Goal: Ask a question

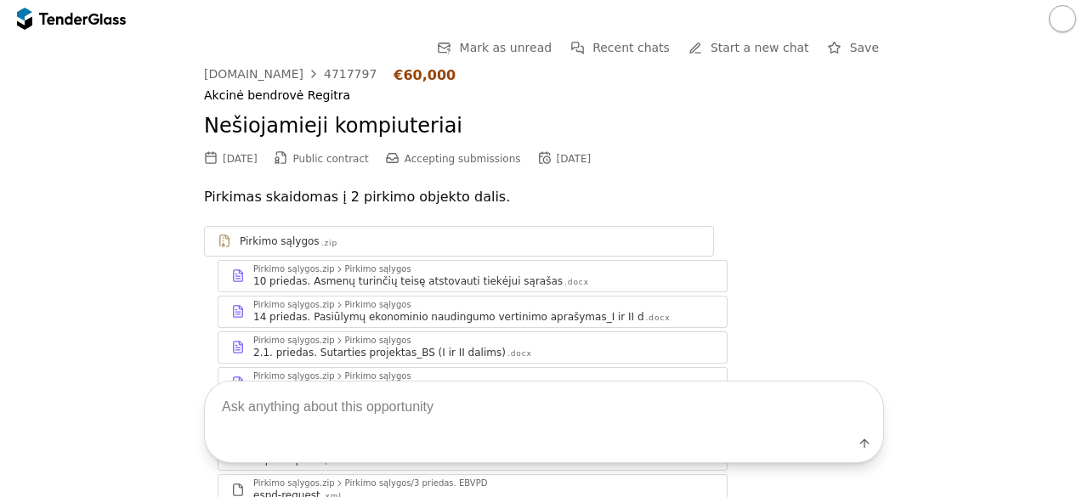
scroll to position [2664, 0]
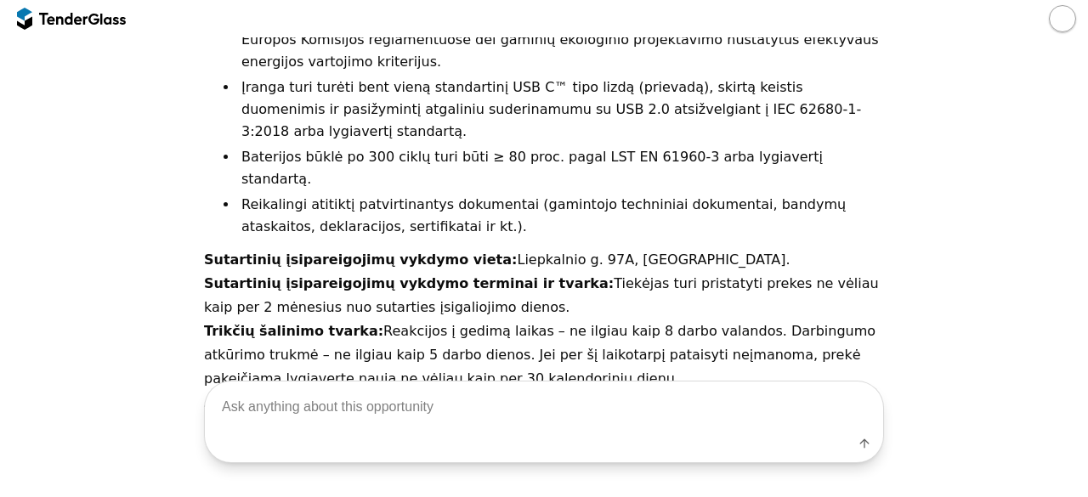
click at [729, 194] on li "Reikalingi atitiktį patvirtinantys dokumentai (gamintojo techniniai dokumentai,…" at bounding box center [561, 216] width 646 height 44
click at [100, 26] on div at bounding box center [71, 18] width 109 height 27
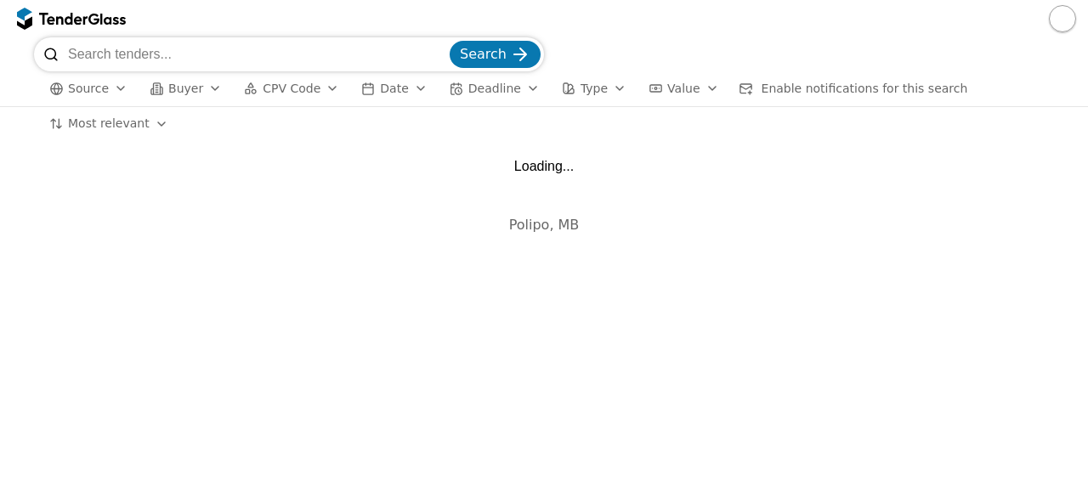
click at [226, 59] on input "search" at bounding box center [257, 54] width 378 height 34
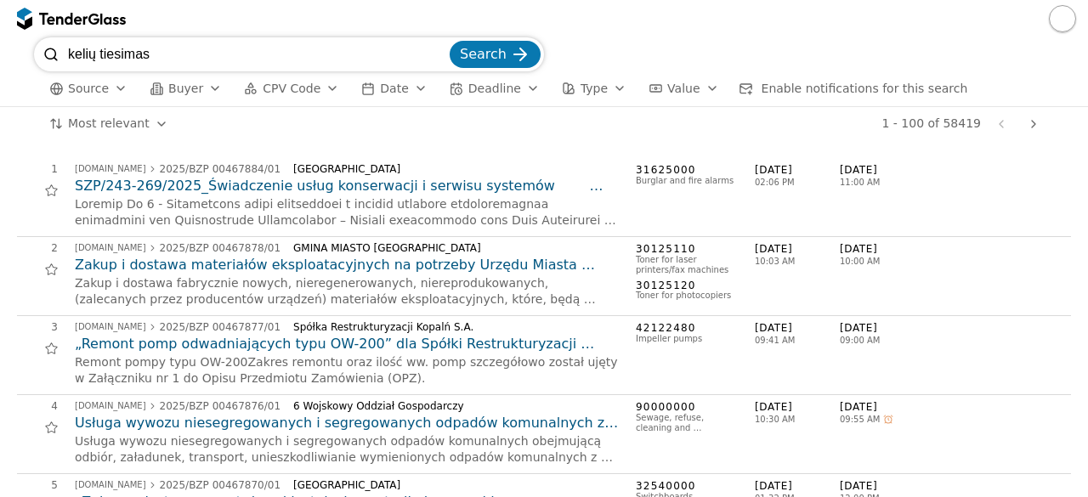
type input "kelių tiesimas"
click at [449, 41] on button "Search" at bounding box center [494, 54] width 91 height 27
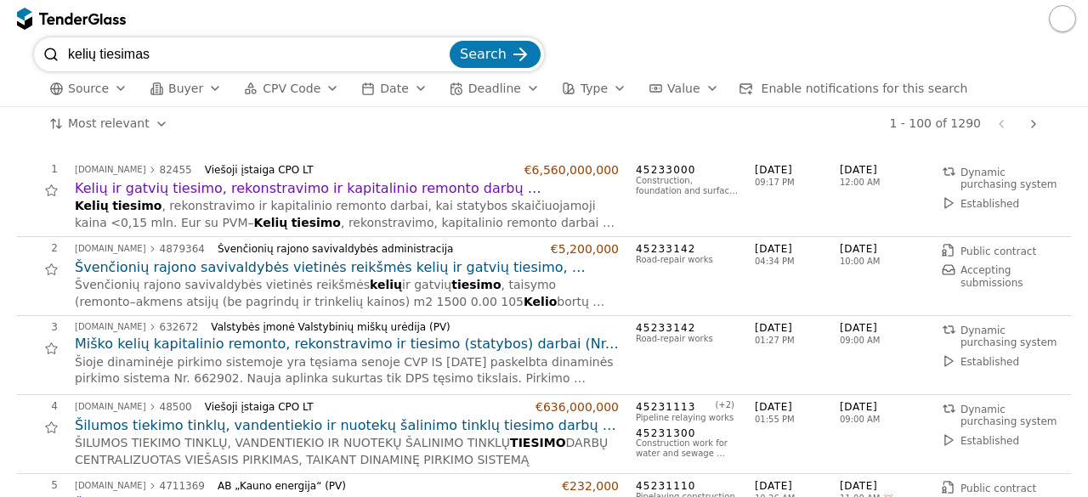
click at [314, 266] on h2 "Švenčionių rajono savivaldybės vietinės reikšmės kelių ir gatvių tiesimo, taisy…" at bounding box center [347, 267] width 544 height 19
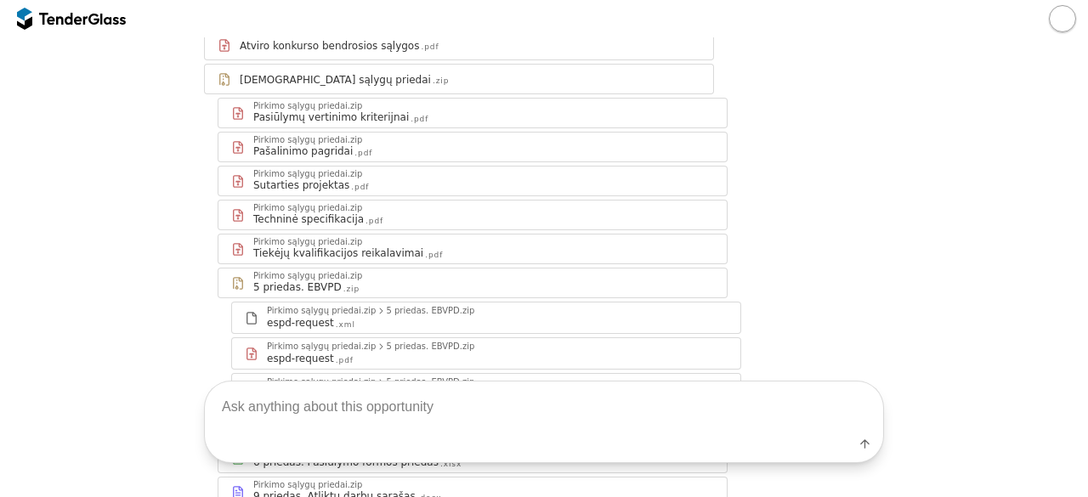
scroll to position [286, 0]
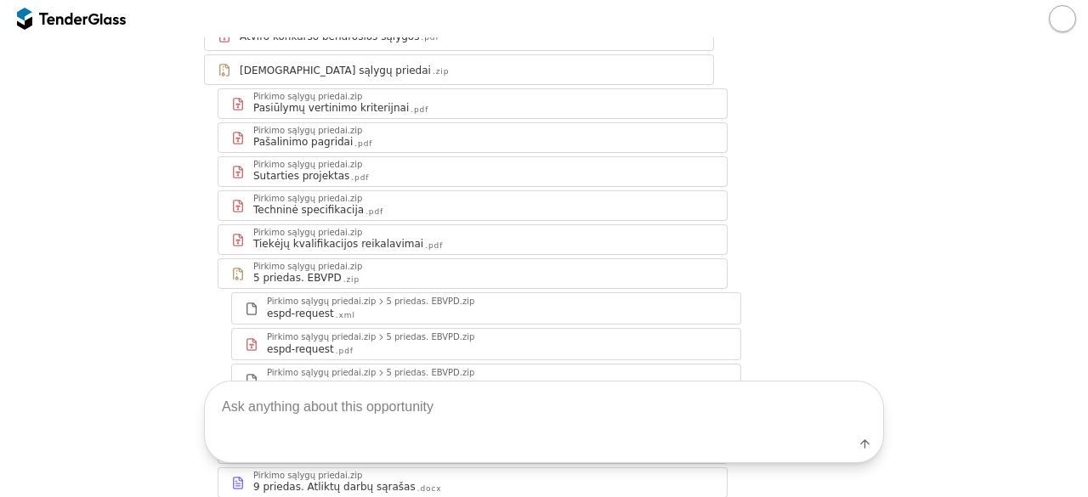
click at [387, 421] on textarea at bounding box center [544, 406] width 678 height 50
type textarea "techninės specifikacijos"
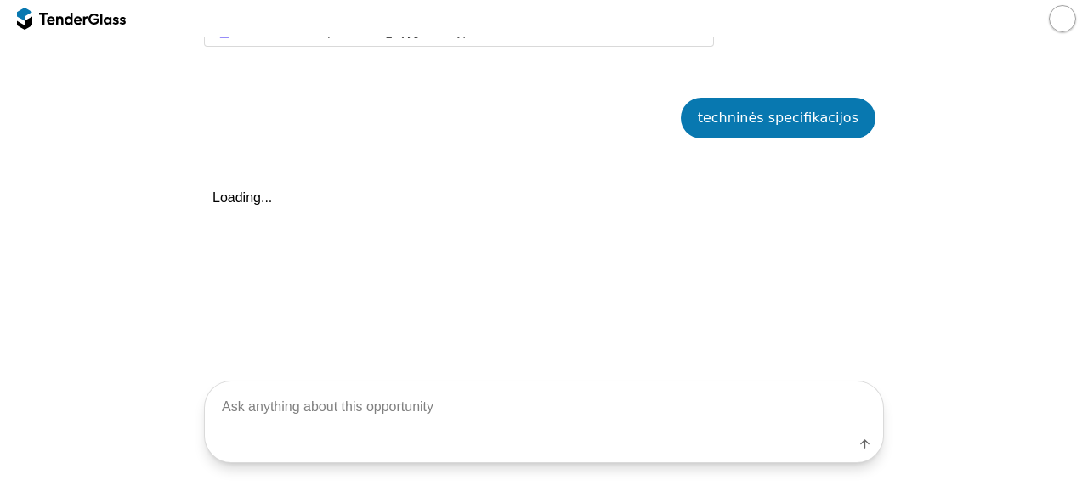
scroll to position [773, 0]
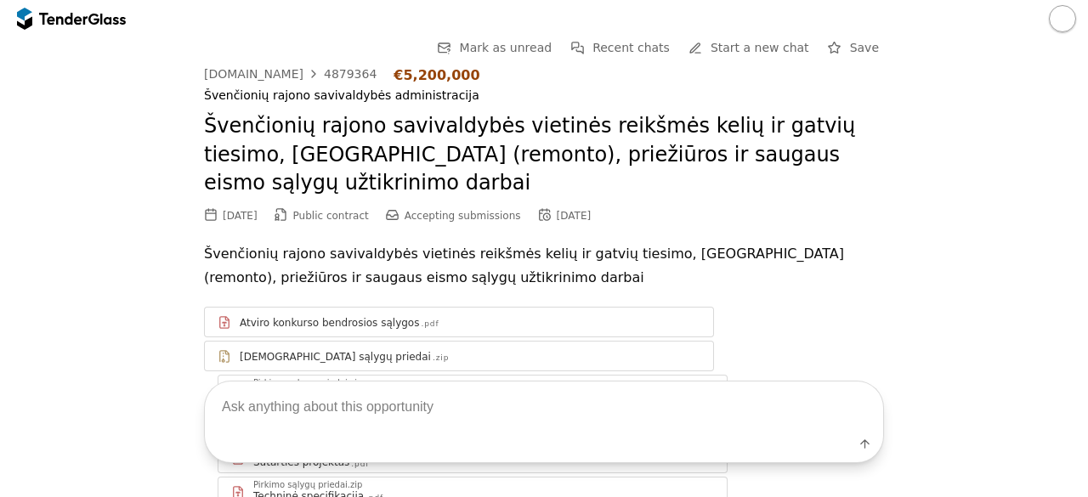
click at [123, 19] on div at bounding box center [112, 18] width 25 height 11
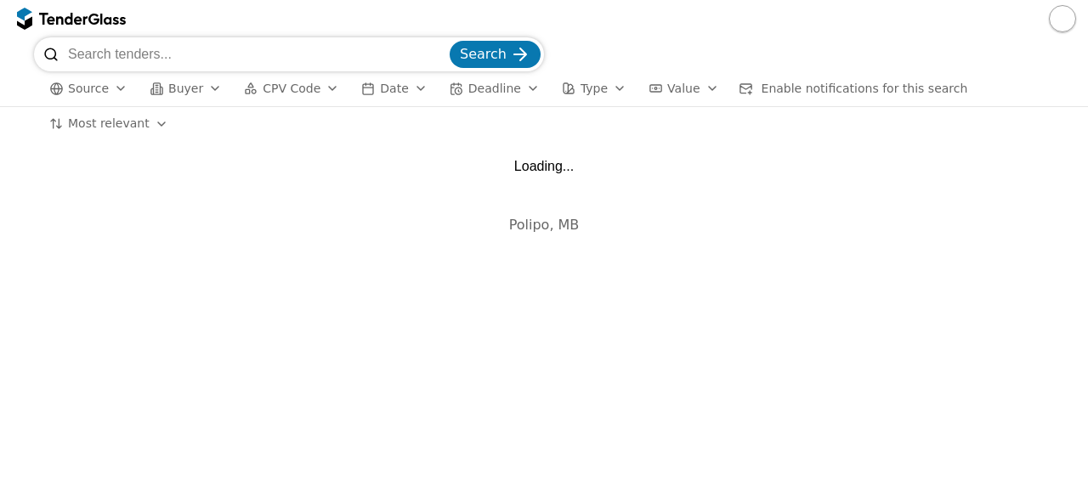
click at [233, 60] on input "search" at bounding box center [257, 54] width 378 height 34
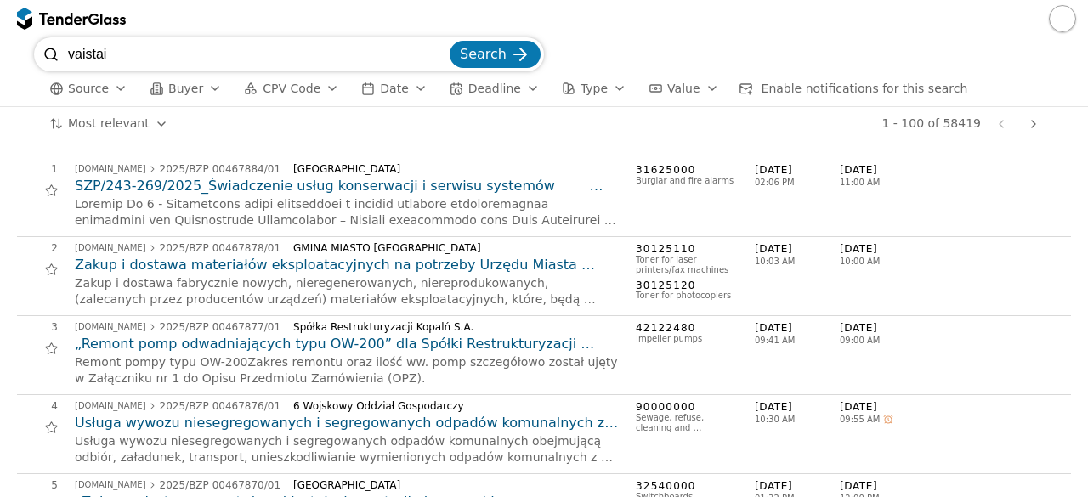
type input "vaistai"
click at [489, 59] on span "Search" at bounding box center [483, 54] width 47 height 16
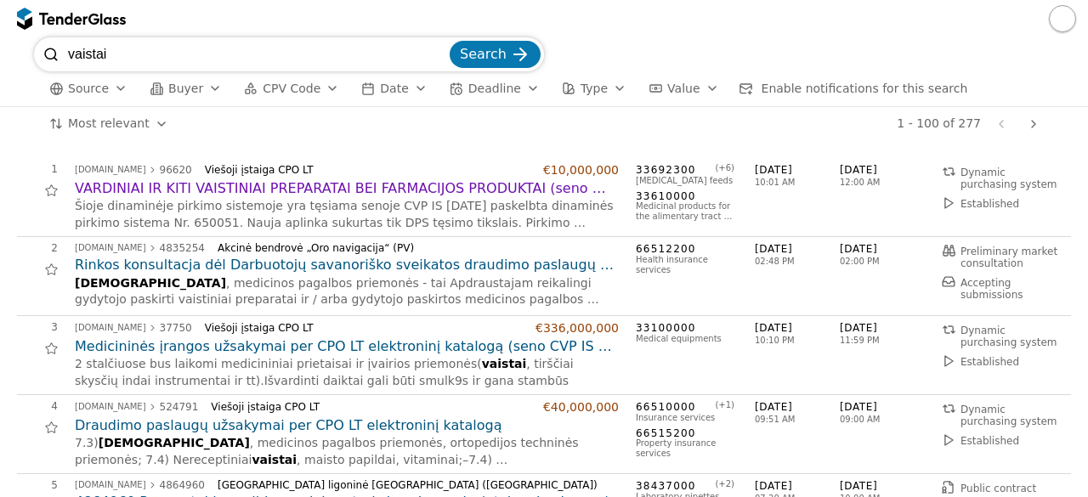
click at [284, 186] on h2 "VARDINIAI IR KITI VAISTINIAI PREPARATAI BEI FARMACIJOS PRODUKTAI (seno CVP IS n…" at bounding box center [347, 188] width 544 height 19
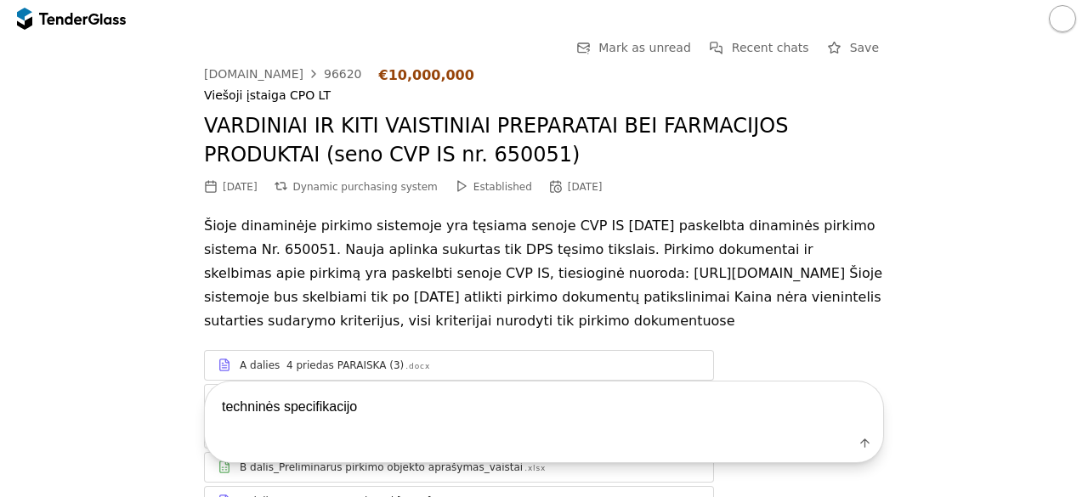
type textarea "techninės specifikacijos"
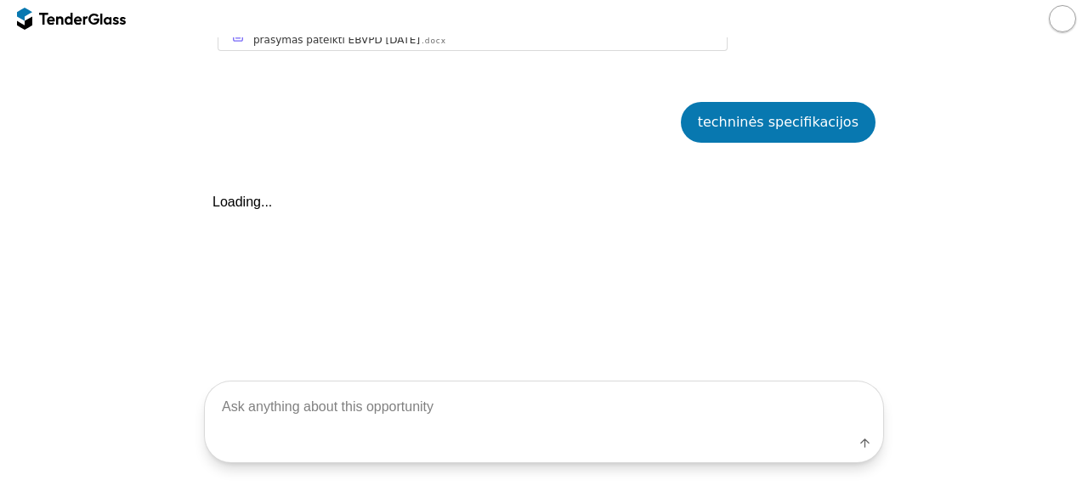
scroll to position [946, 0]
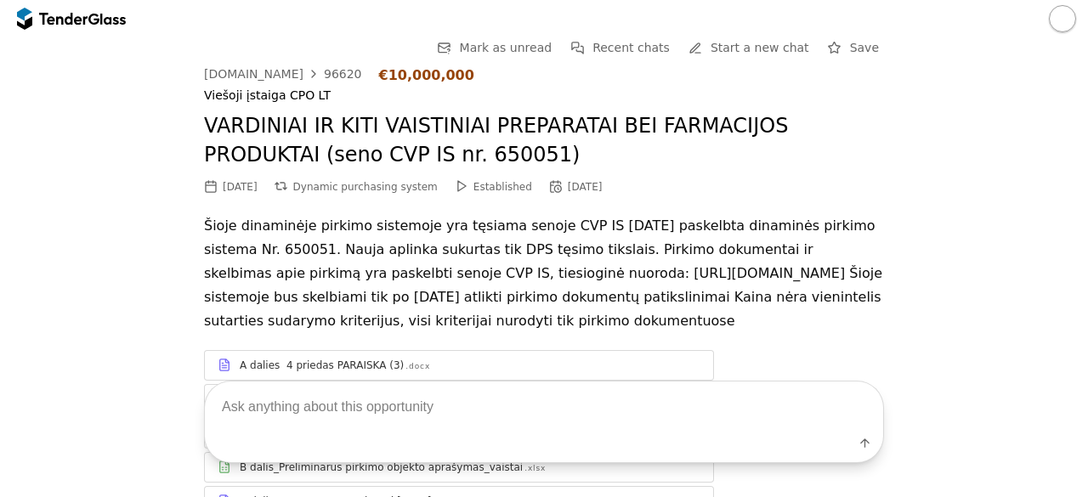
click at [107, 15] on div at bounding box center [112, 18] width 25 height 11
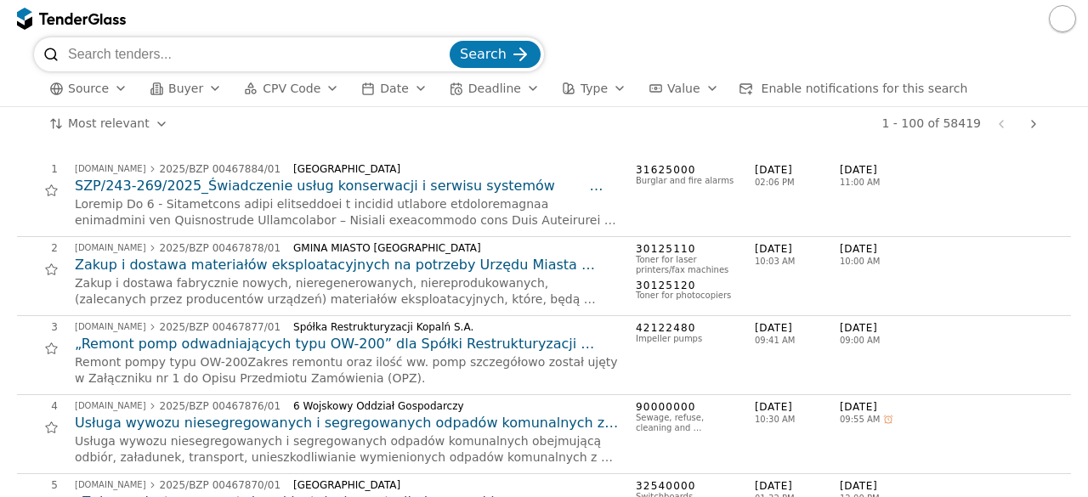
click at [205, 54] on input "search" at bounding box center [257, 54] width 378 height 34
type input "automobiliai"
click at [520, 58] on div "submit" at bounding box center [520, 54] width 66 height 66
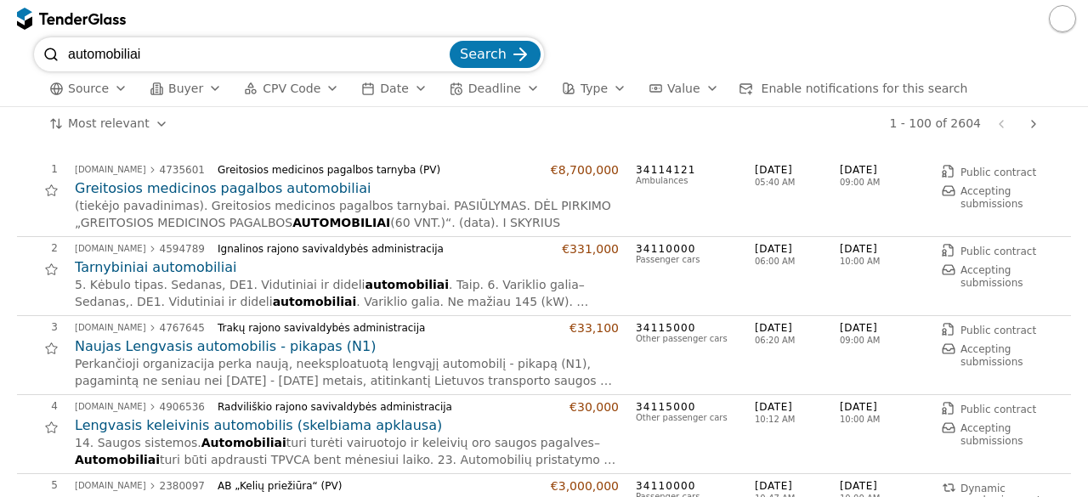
click at [187, 271] on h2 "Tarnybiniai automobiliai" at bounding box center [347, 267] width 544 height 19
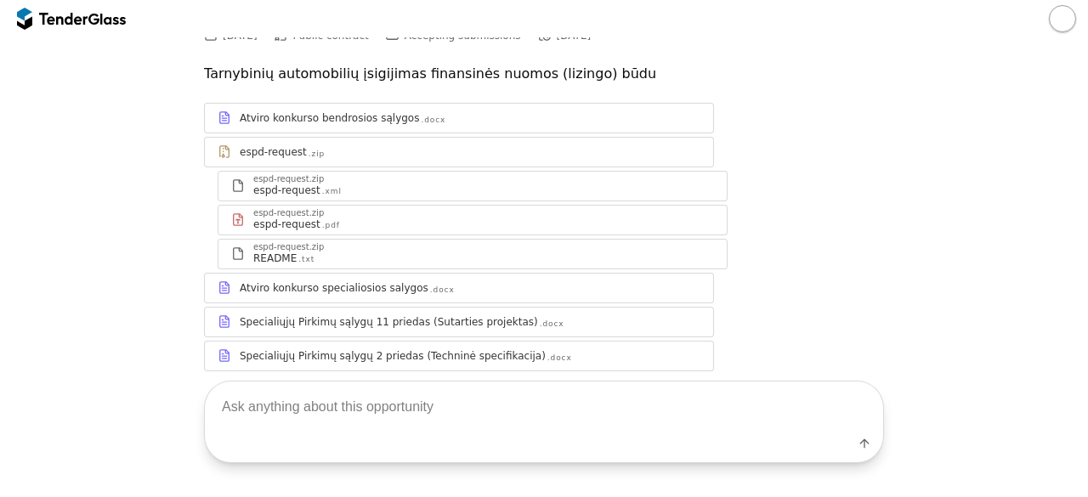
scroll to position [118, 0]
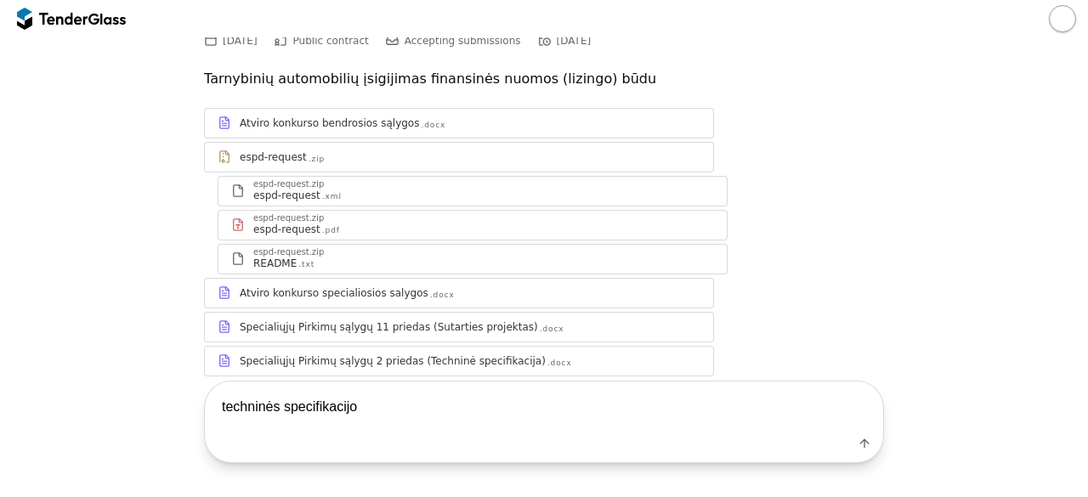
type textarea "techninės specifikacijos"
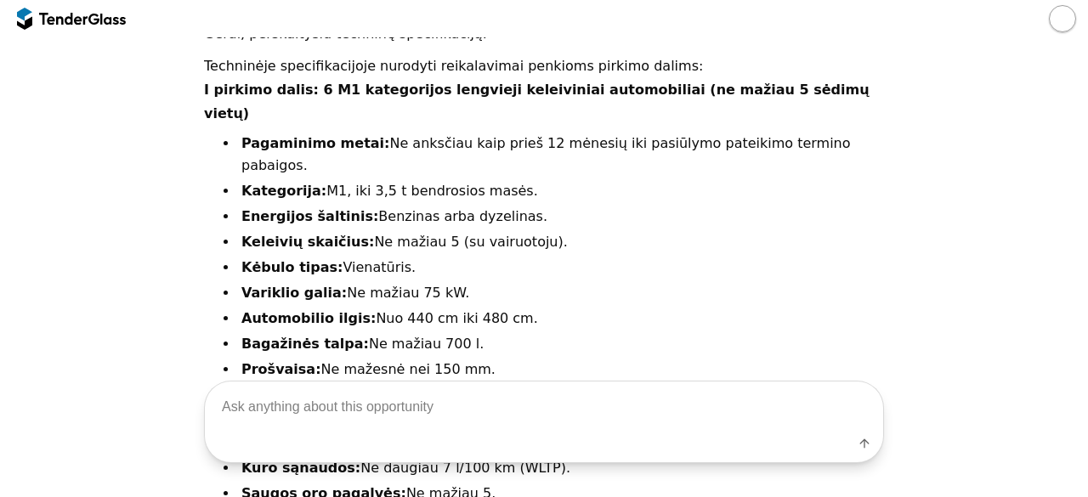
scroll to position [605, 0]
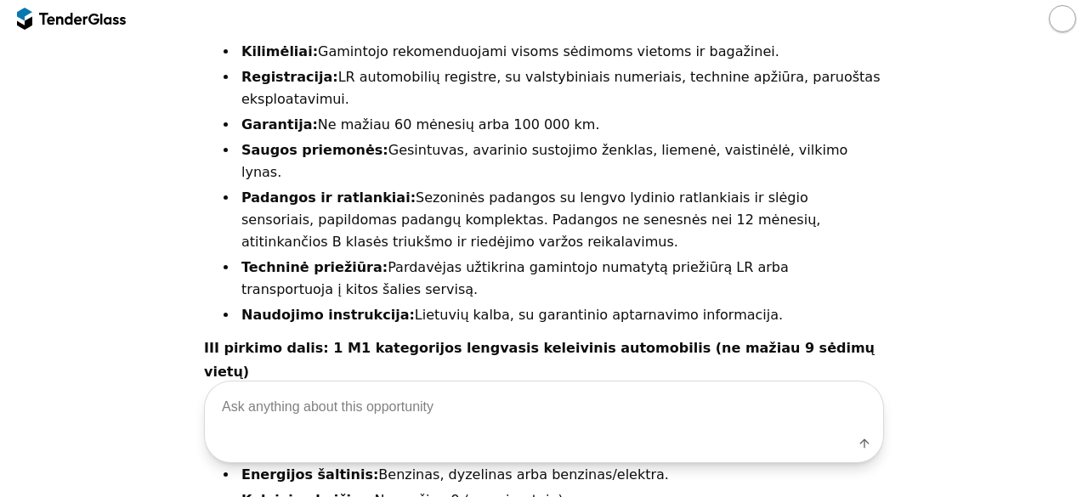
scroll to position [2500, 0]
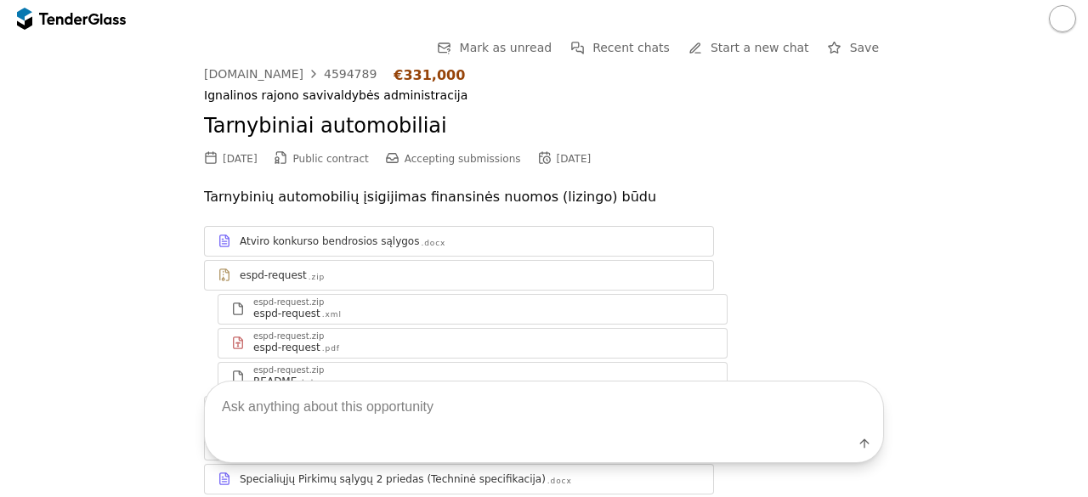
click at [99, 26] on div at bounding box center [71, 18] width 109 height 27
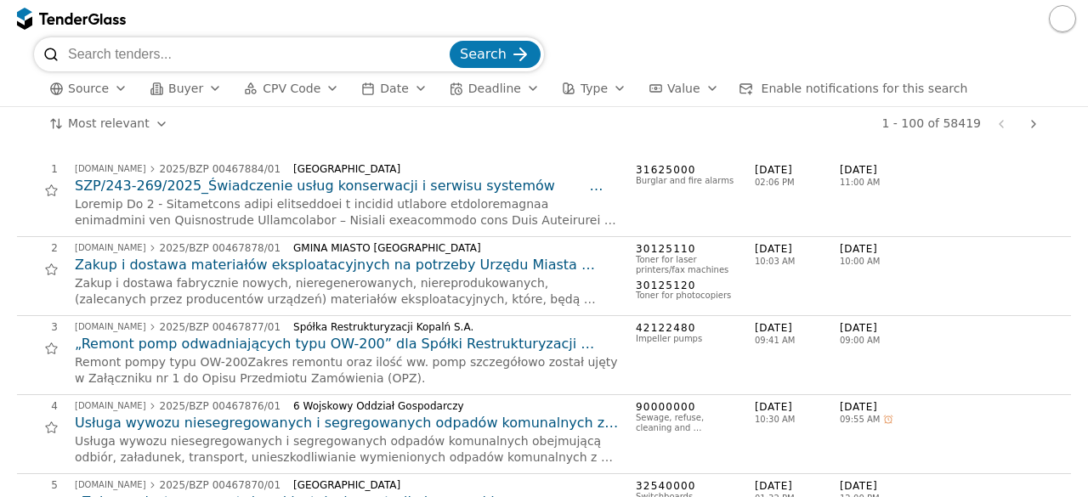
click at [155, 65] on input "search" at bounding box center [257, 54] width 378 height 34
type input "nekilnojamas turtas"
click at [449, 41] on button "Search" at bounding box center [494, 54] width 91 height 27
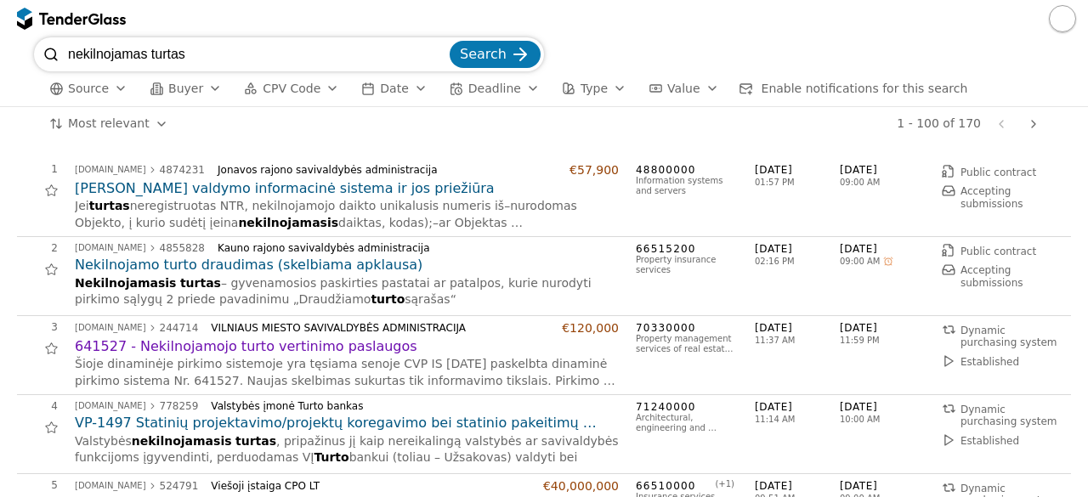
click at [288, 338] on h2 "641527 - Nekilnojamojo turto vertinimo paslaugos" at bounding box center [347, 346] width 544 height 19
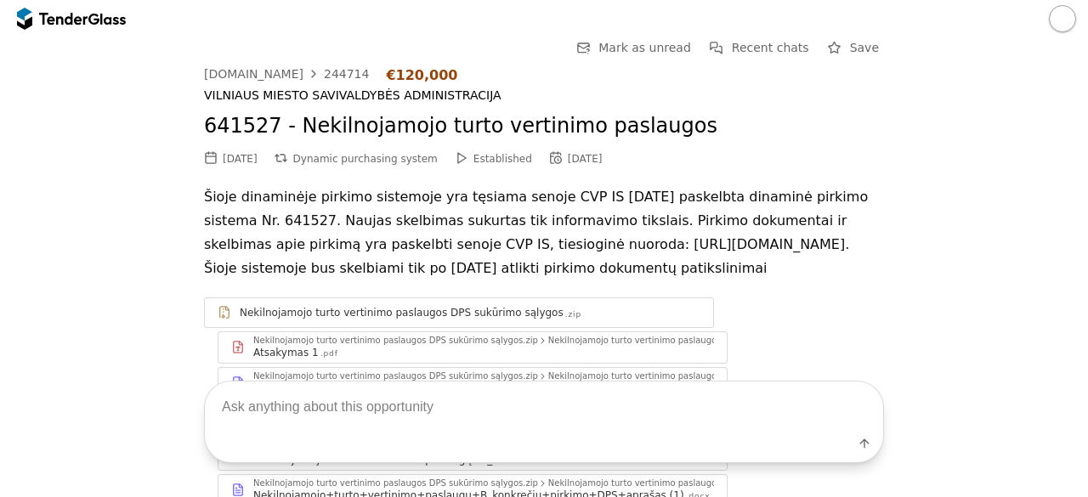
click at [952, 213] on div "Go Back Mark as unread Recent chats Save [DOMAIN_NAME] 244714 €120,000 VILNIAUS…" at bounding box center [543, 391] width 1071 height 709
